Goal: Transaction & Acquisition: Obtain resource

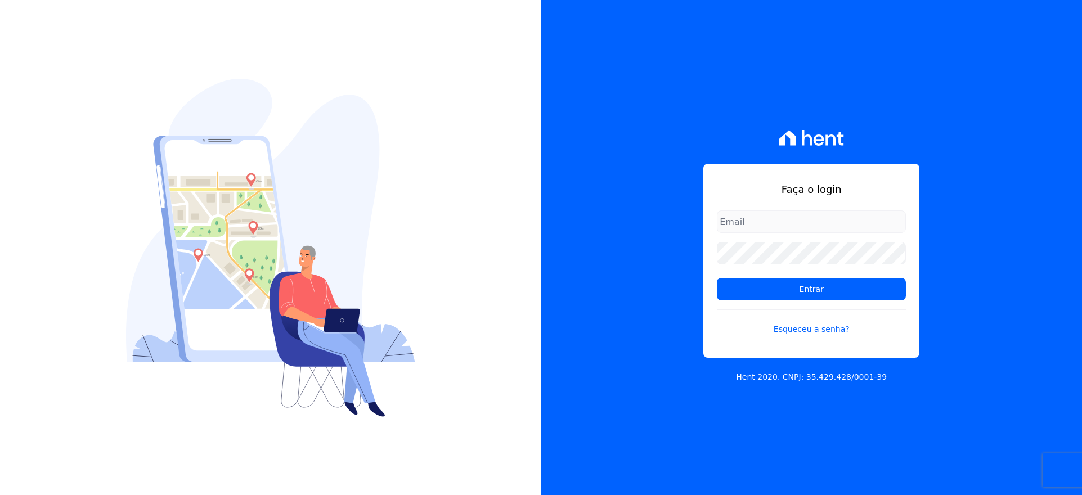
click at [743, 222] on input "email" at bounding box center [811, 221] width 189 height 23
type input "[EMAIL_ADDRESS][DOMAIN_NAME]"
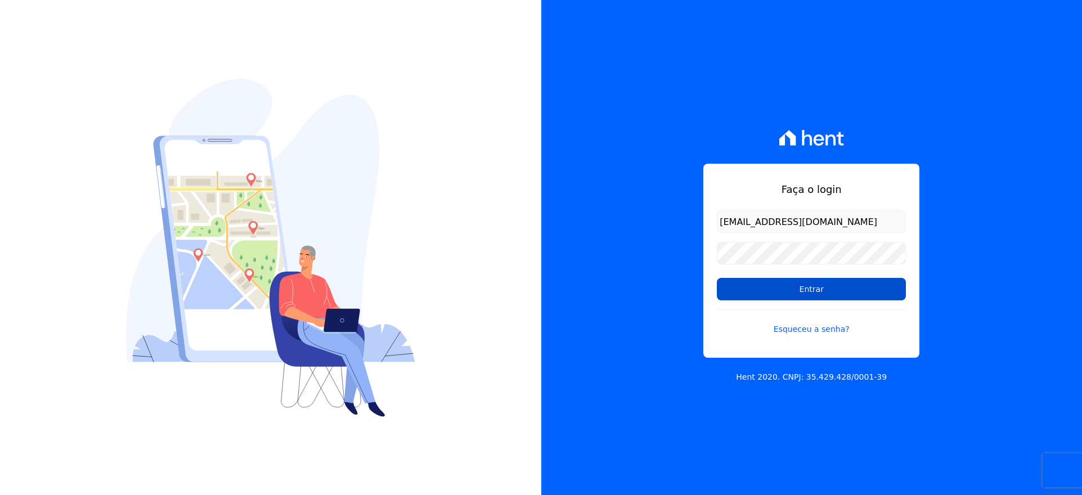
click at [820, 288] on input "Entrar" at bounding box center [811, 289] width 189 height 23
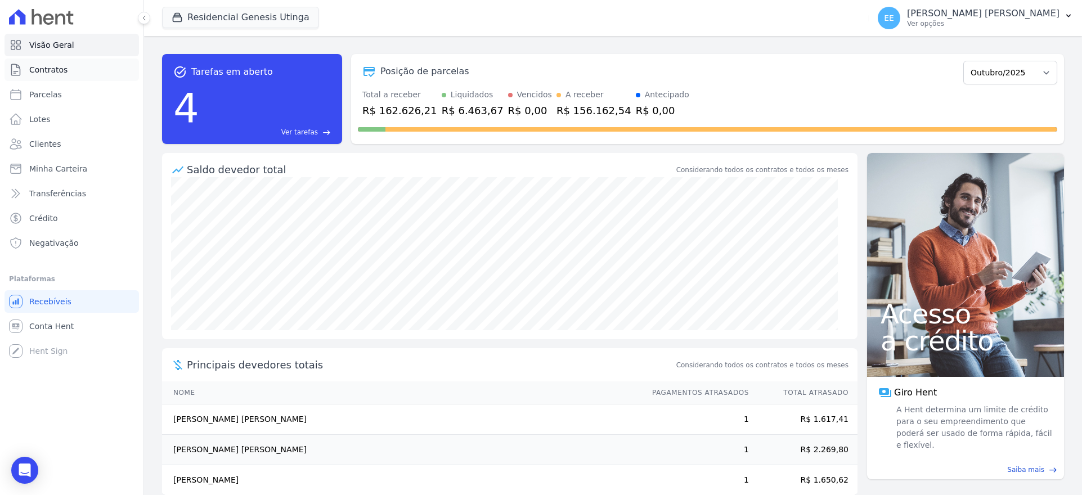
click at [62, 66] on span "Contratos" at bounding box center [48, 69] width 38 height 11
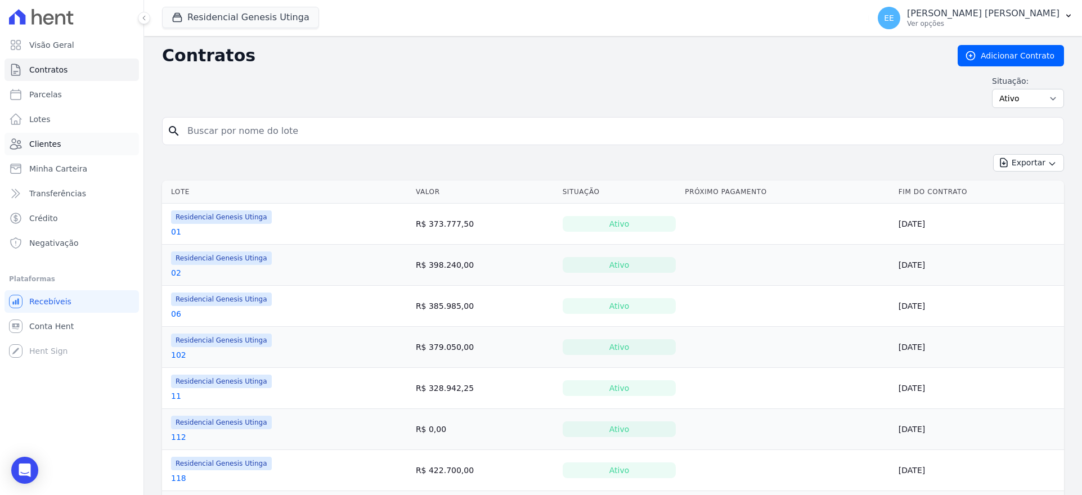
click at [54, 142] on span "Clientes" at bounding box center [45, 143] width 32 height 11
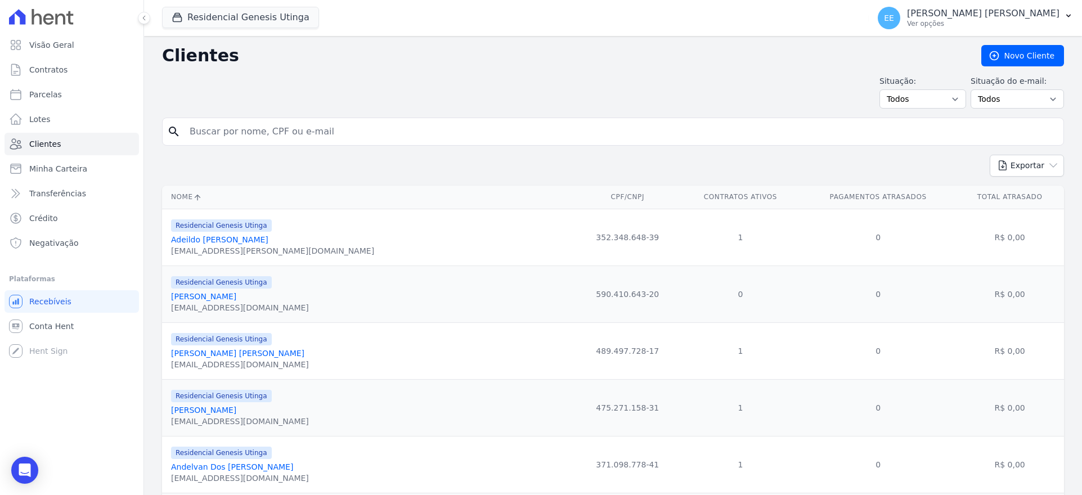
click at [206, 131] on input "search" at bounding box center [621, 131] width 876 height 23
type input "brenda"
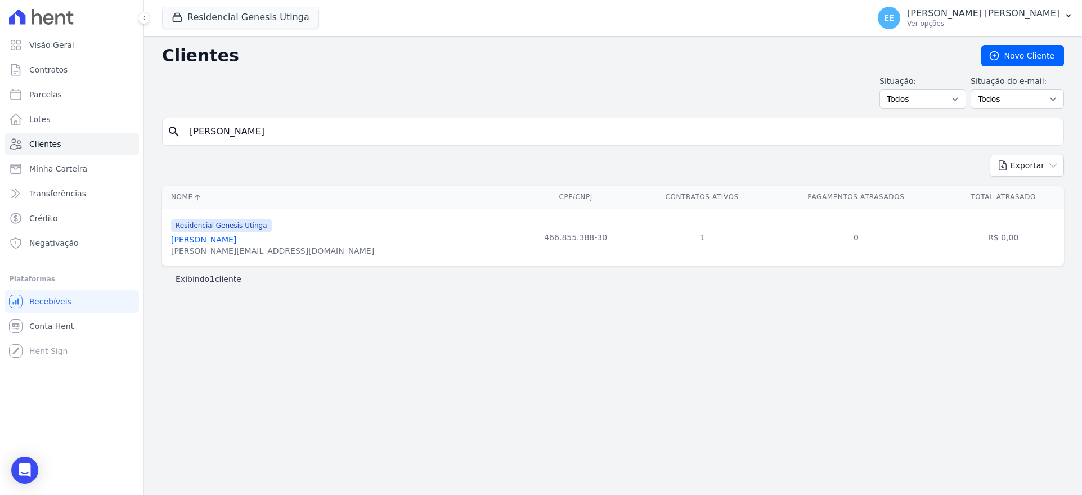
click at [217, 242] on link "Brenda Marquesini Bueno" at bounding box center [203, 239] width 65 height 9
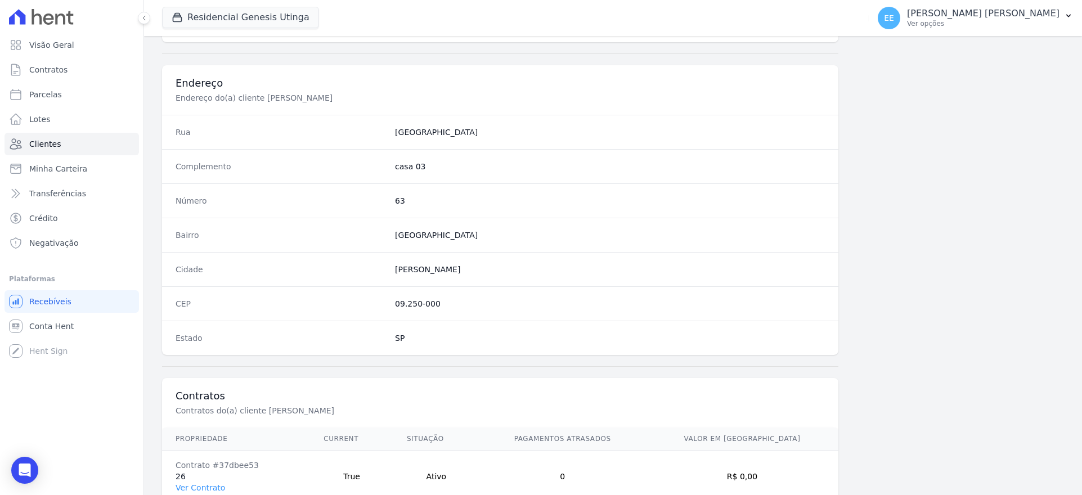
scroll to position [557, 0]
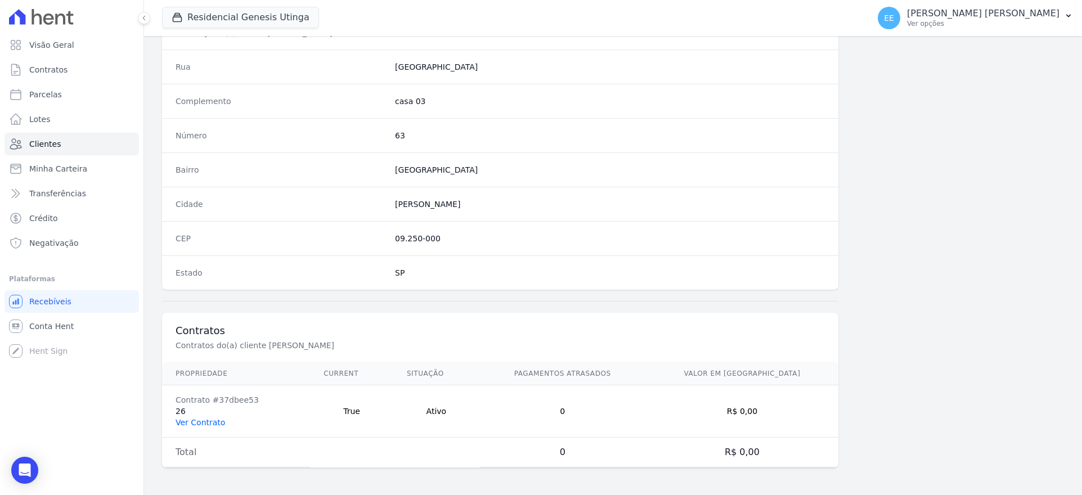
click at [206, 424] on link "Ver Contrato" at bounding box center [201, 422] width 50 height 9
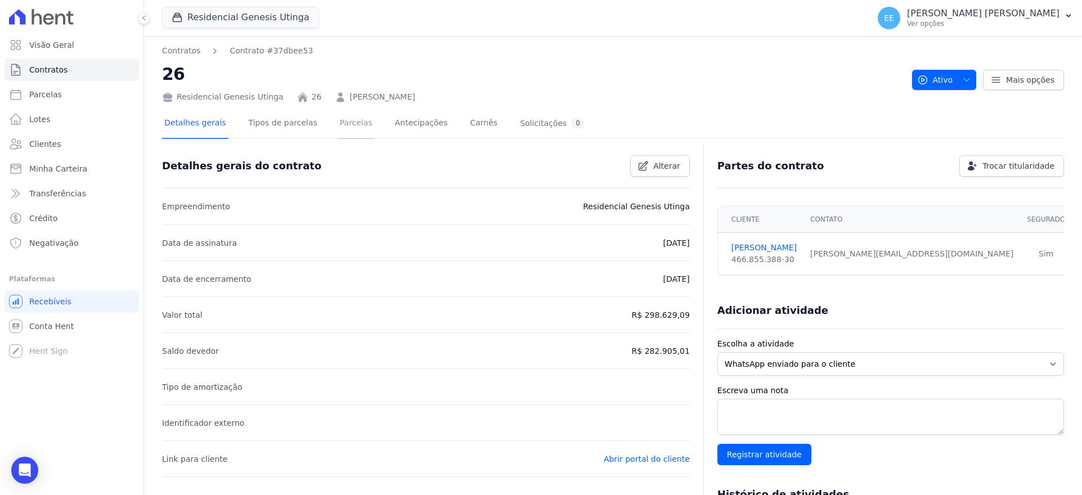
click at [341, 123] on link "Parcelas" at bounding box center [356, 124] width 37 height 30
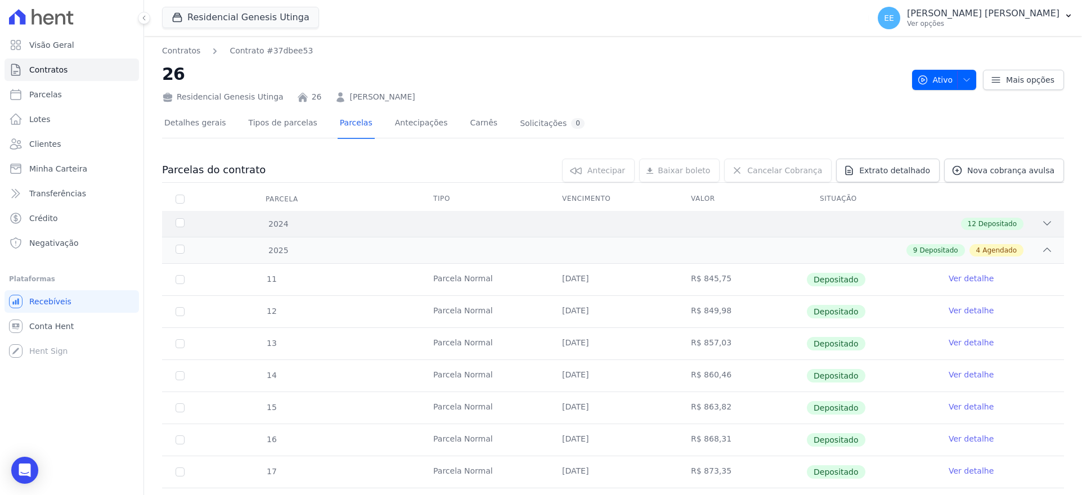
click at [1002, 217] on div "2024 12 Depositado" at bounding box center [613, 224] width 902 height 26
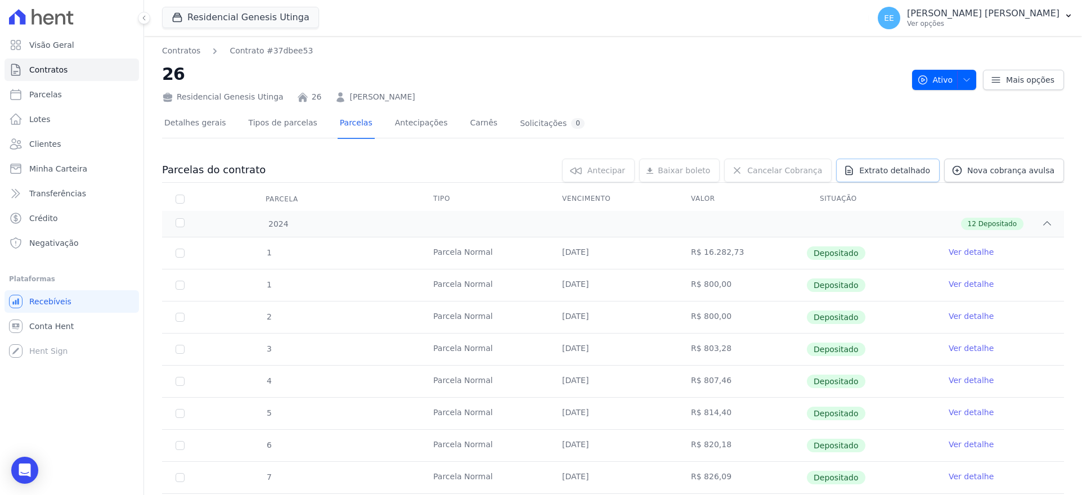
click at [902, 163] on link "Extrato detalhado" at bounding box center [888, 171] width 104 height 24
click at [1040, 172] on span "Exportar PDF" at bounding box center [1045, 170] width 59 height 11
